Goal: Information Seeking & Learning: Learn about a topic

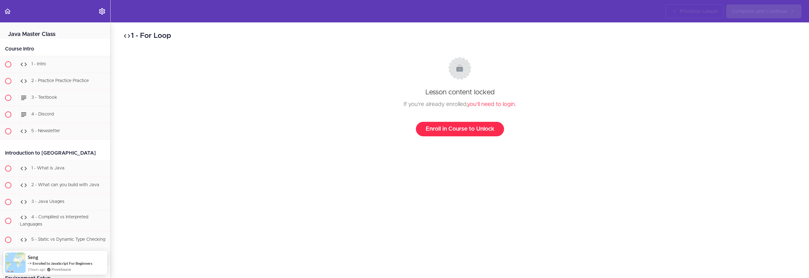
click at [449, 129] on link "Enroll in Course to Unlock" at bounding box center [460, 129] width 88 height 15
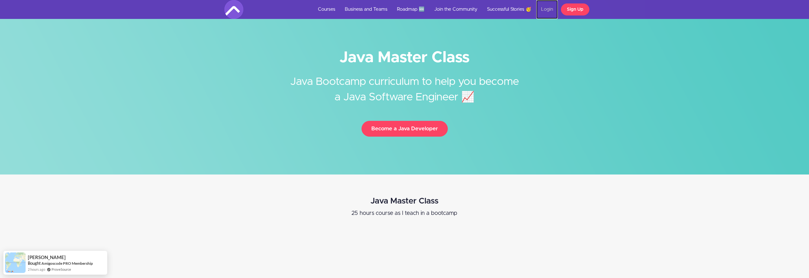
click at [550, 10] on link "Login" at bounding box center [546, 9] width 21 height 19
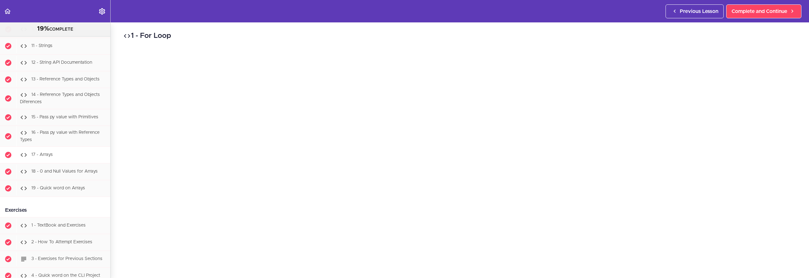
scroll to position [743, 0]
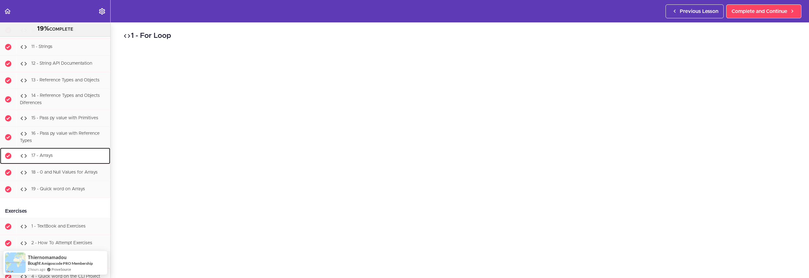
click at [63, 158] on div "17 - Arrays" at bounding box center [63, 156] width 94 height 14
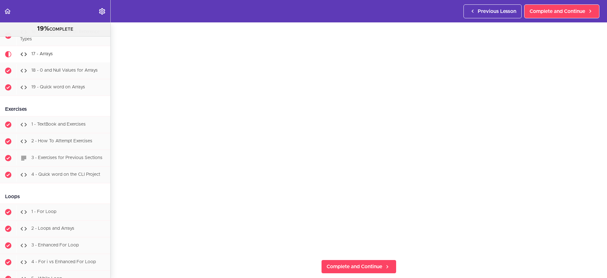
scroll to position [88, 0]
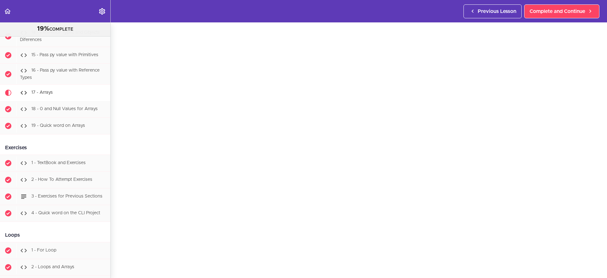
scroll to position [805, 0]
click at [63, 114] on div "18 - 0 and Null Values for Arrays" at bounding box center [63, 110] width 94 height 14
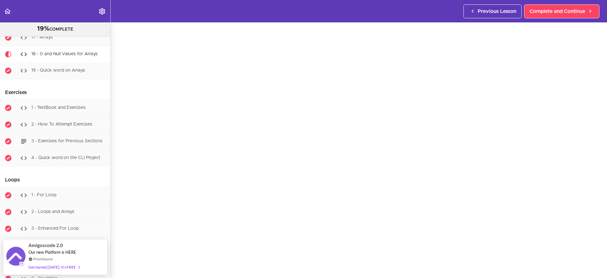
scroll to position [52, 0]
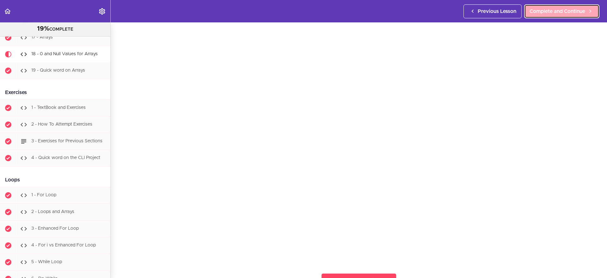
click at [546, 10] on span "Complete and Continue" at bounding box center [557, 12] width 56 height 8
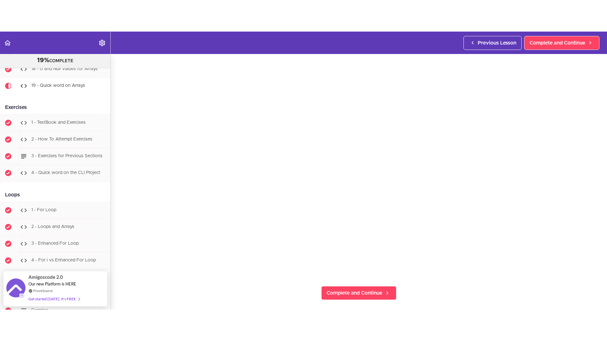
scroll to position [76, 0]
